Goal: Information Seeking & Learning: Learn about a topic

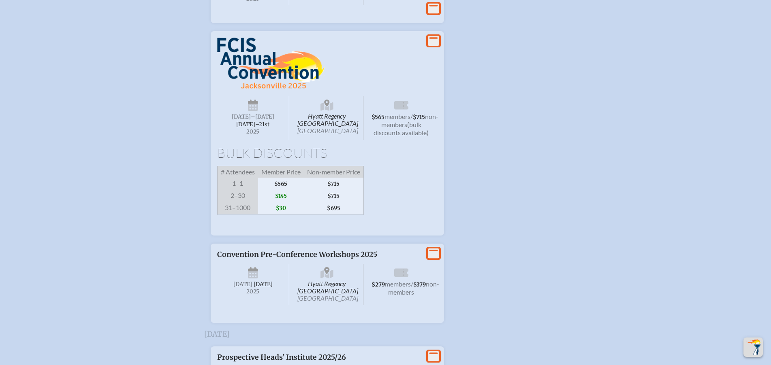
scroll to position [1458, 0]
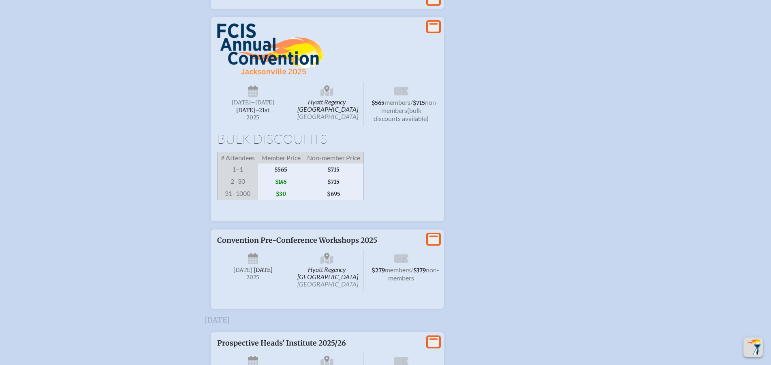
drag, startPoint x: 221, startPoint y: 94, endPoint x: 435, endPoint y: 258, distance: 270.1
click at [435, 222] on div "View More Hyatt Regency Jacksonville Riverfront Jacksonville Wednesday –Friday …" at bounding box center [327, 119] width 233 height 205
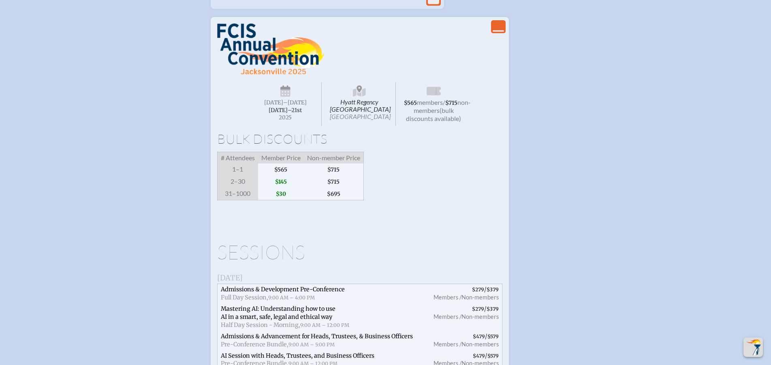
click at [498, 32] on icon "View Less" at bounding box center [497, 26] width 11 height 11
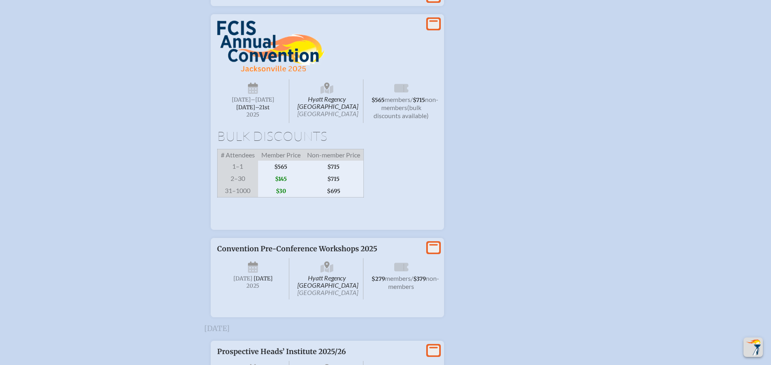
scroll to position [1533, 0]
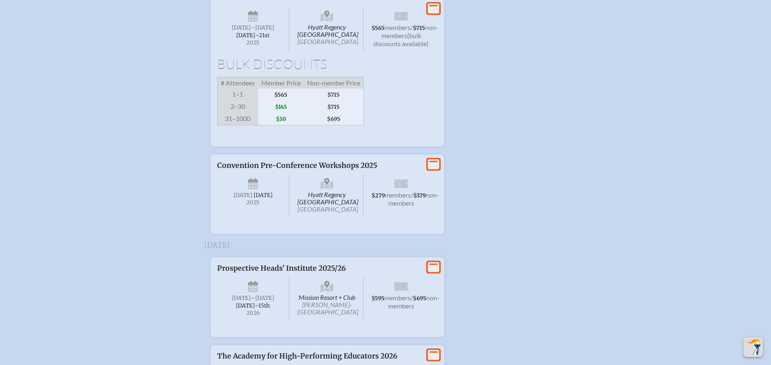
click at [435, 14] on icon "View More" at bounding box center [433, 8] width 11 height 11
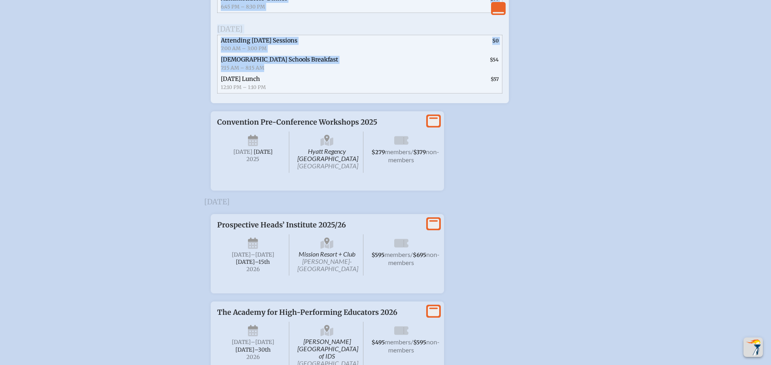
scroll to position [1978, 0]
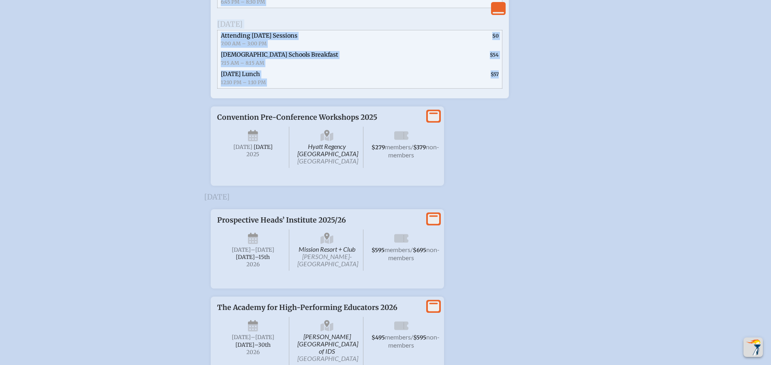
drag, startPoint x: 216, startPoint y: 51, endPoint x: 519, endPoint y: 155, distance: 319.9
copy div "Hyatt Regency Jacksonville Riverfront Jacksonville Wednesday –Friday , November…"
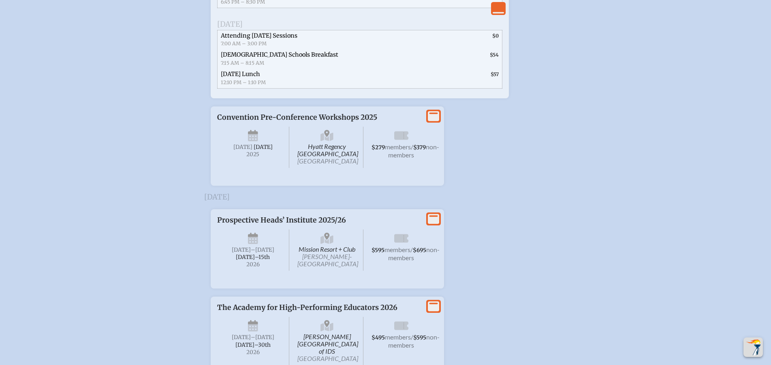
click at [436, 122] on icon at bounding box center [433, 116] width 11 height 10
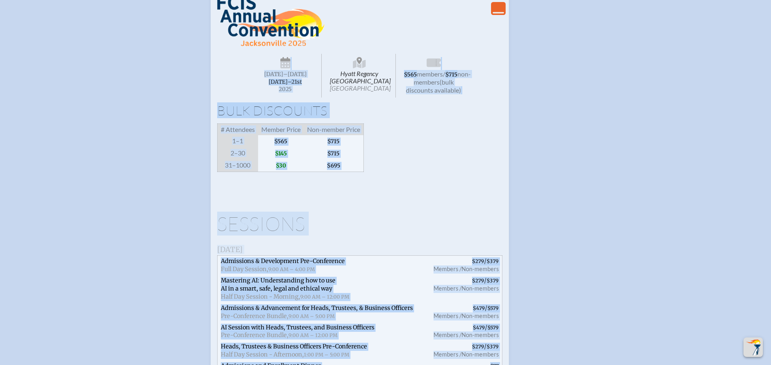
scroll to position [1452, 0]
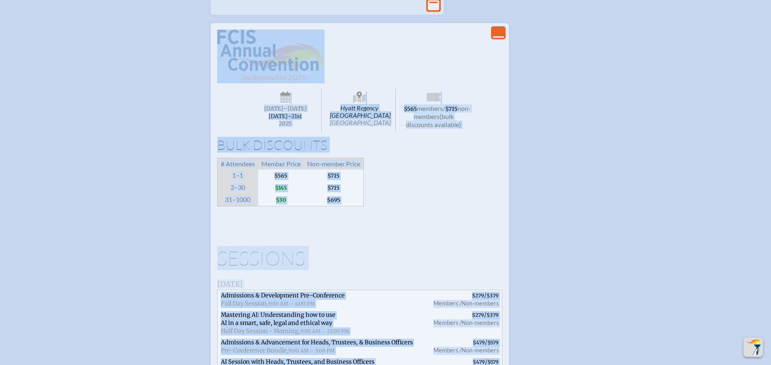
drag, startPoint x: 496, startPoint y: 284, endPoint x: 210, endPoint y: 102, distance: 338.3
copy ul "Hyatt Regency Jacksonville Riverfront Jacksonville Wednesday –Friday , November…"
